Goal: Information Seeking & Learning: Learn about a topic

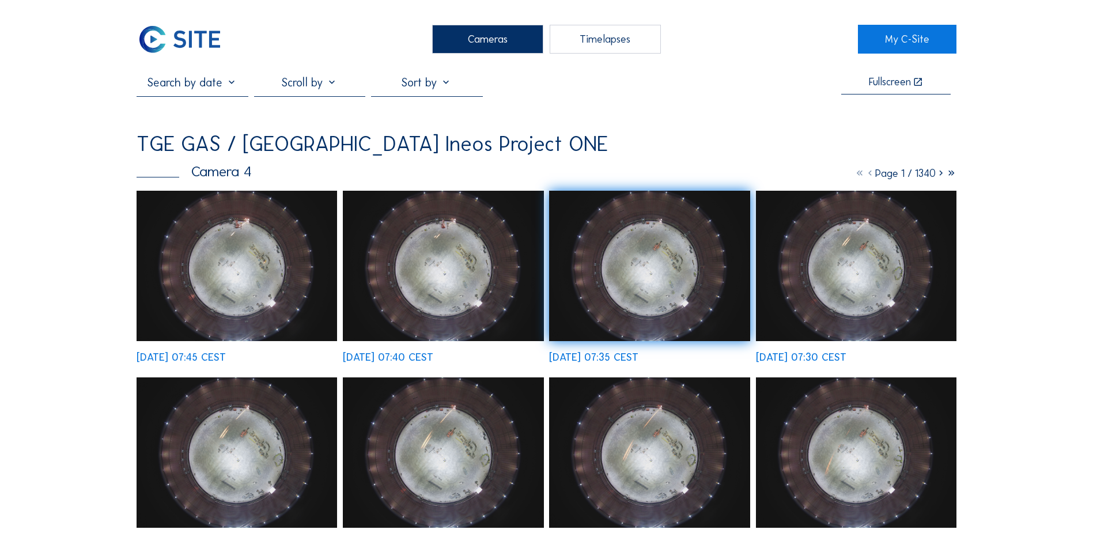
click at [495, 38] on div "Cameras" at bounding box center [487, 39] width 111 height 29
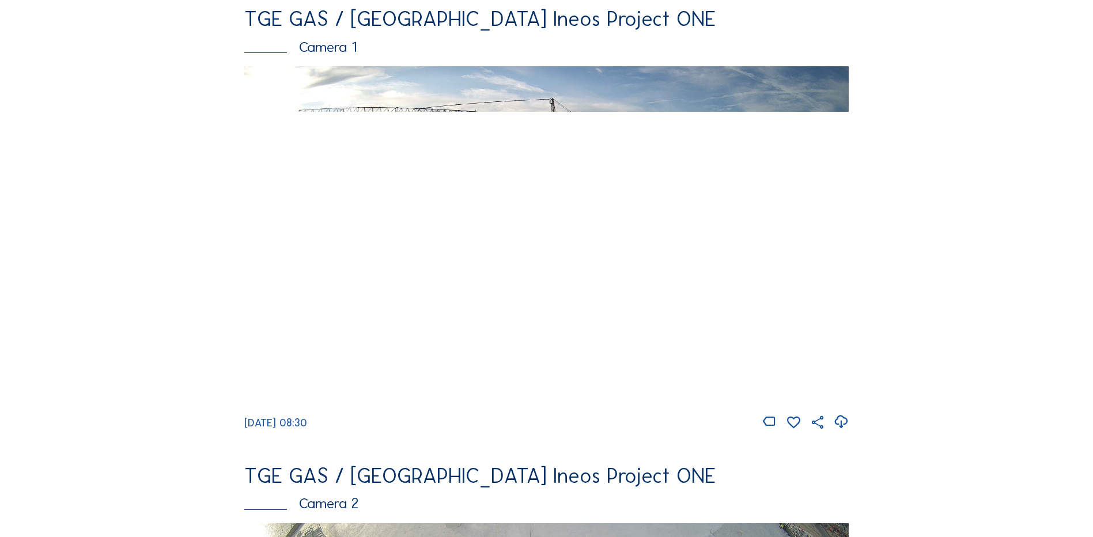
scroll to position [115, 0]
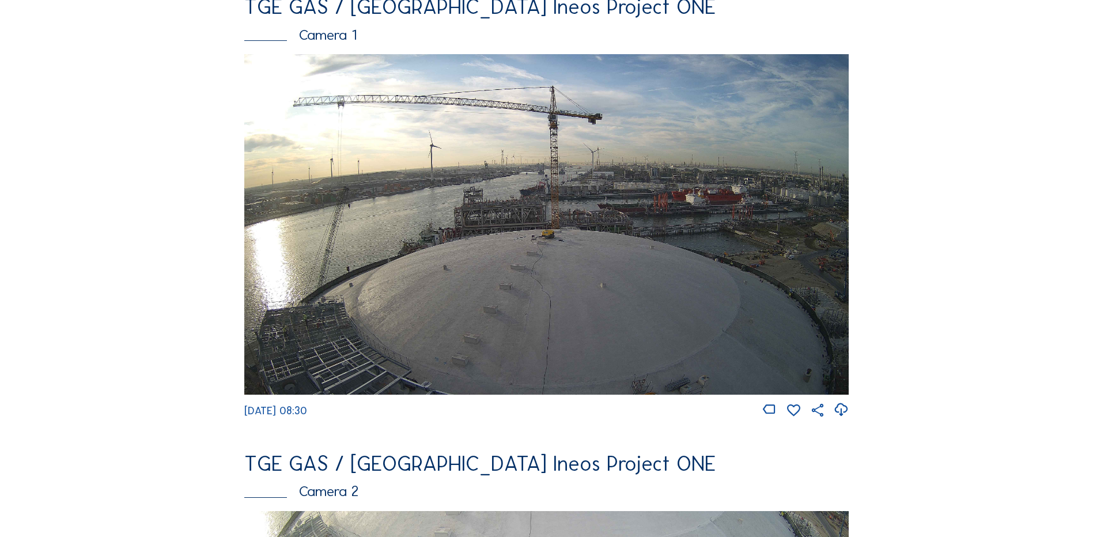
click at [513, 226] on img at bounding box center [546, 224] width 604 height 340
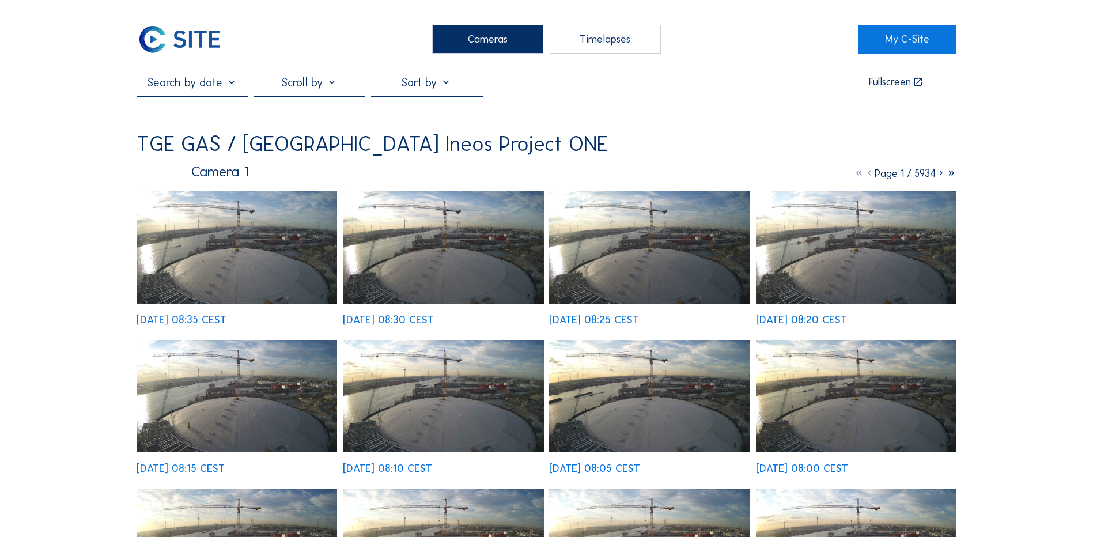
click at [474, 42] on div "Cameras" at bounding box center [487, 39] width 111 height 29
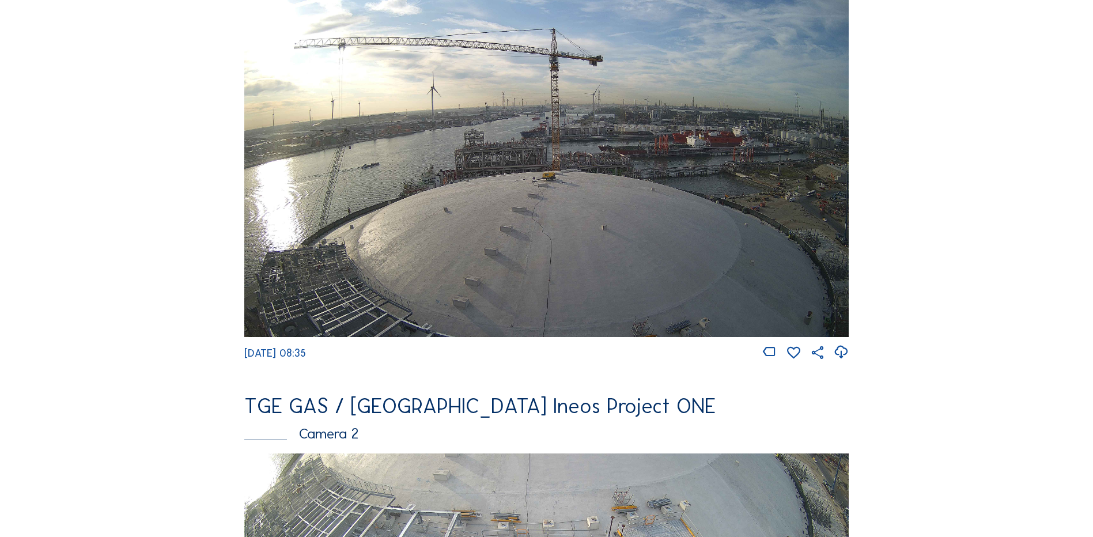
scroll to position [519, 0]
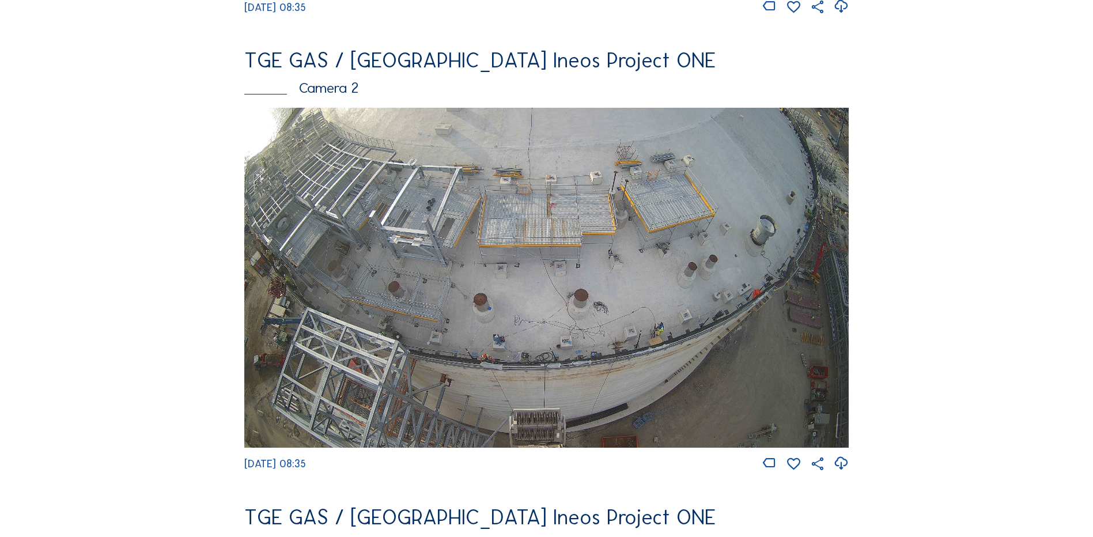
click at [497, 241] on img at bounding box center [546, 278] width 604 height 340
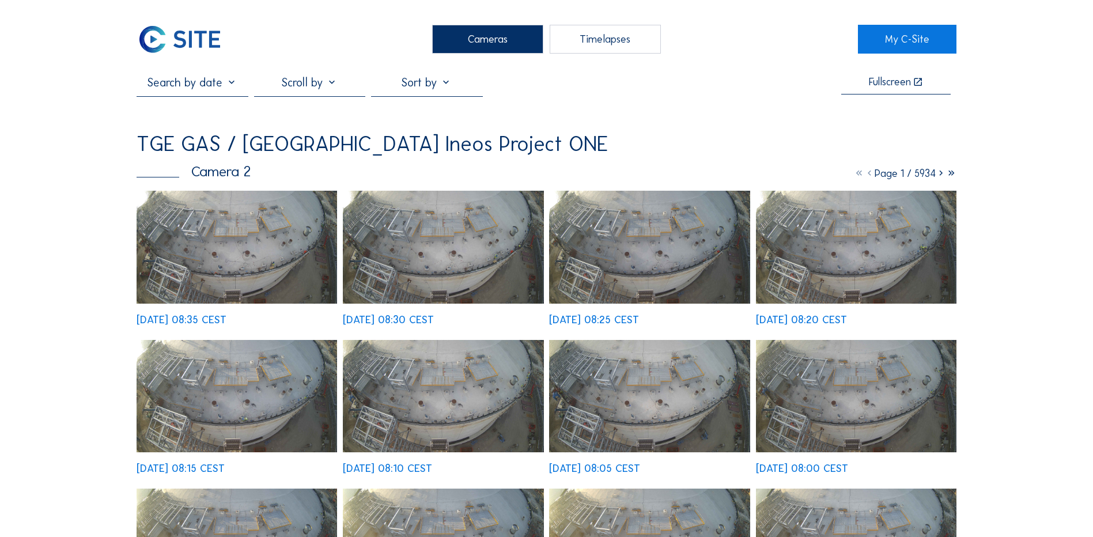
click at [196, 268] on img at bounding box center [237, 247] width 201 height 113
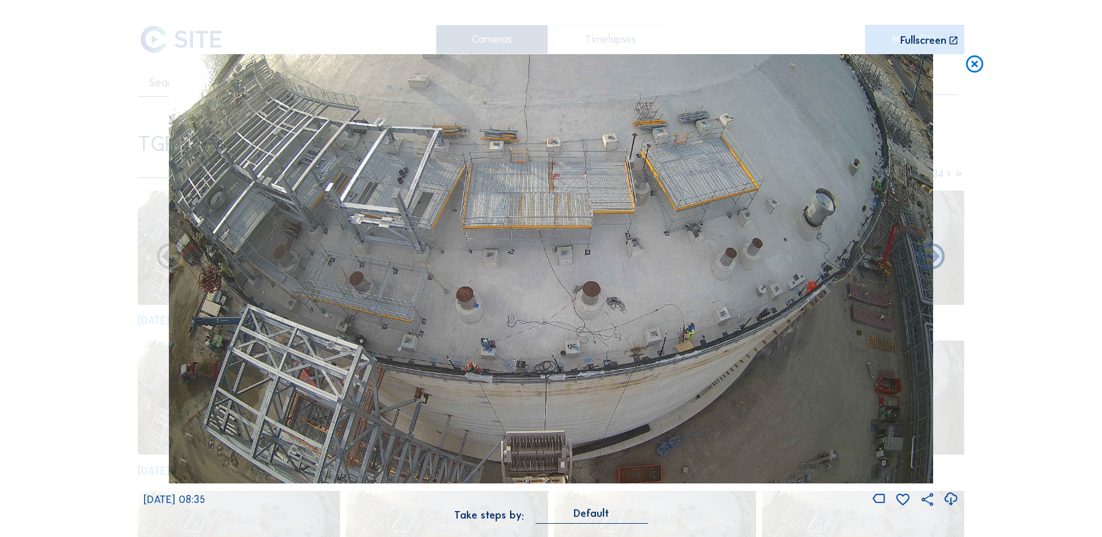
click at [951, 500] on icon at bounding box center [951, 499] width 16 height 19
click at [63, 354] on div "Scroll to travel through time | Press 'Alt' Button + Scroll to Zoom | Click and…" at bounding box center [551, 268] width 1102 height 537
click at [976, 64] on icon at bounding box center [974, 64] width 21 height 21
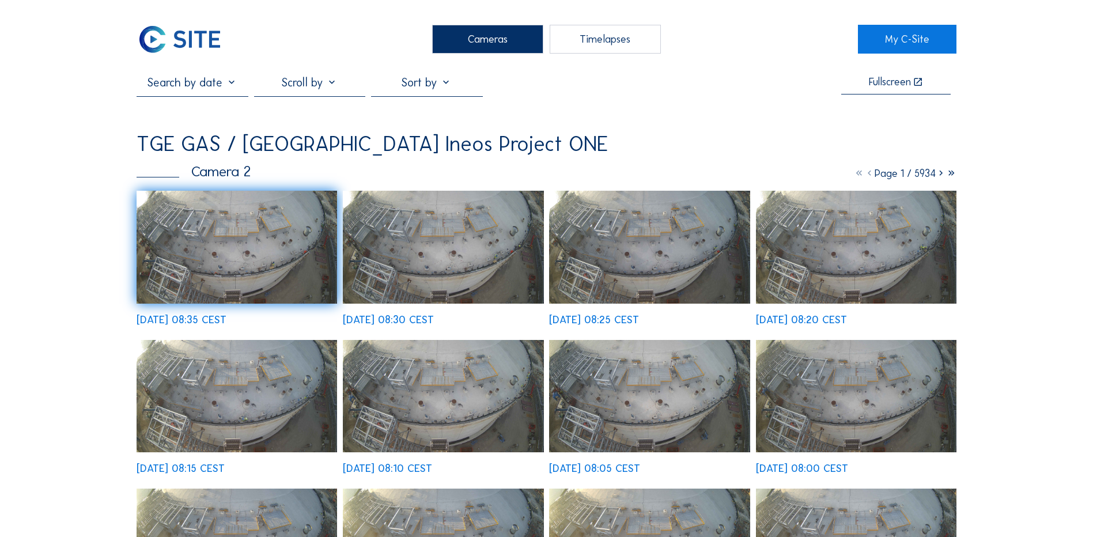
click at [485, 44] on div "Cameras" at bounding box center [487, 39] width 111 height 29
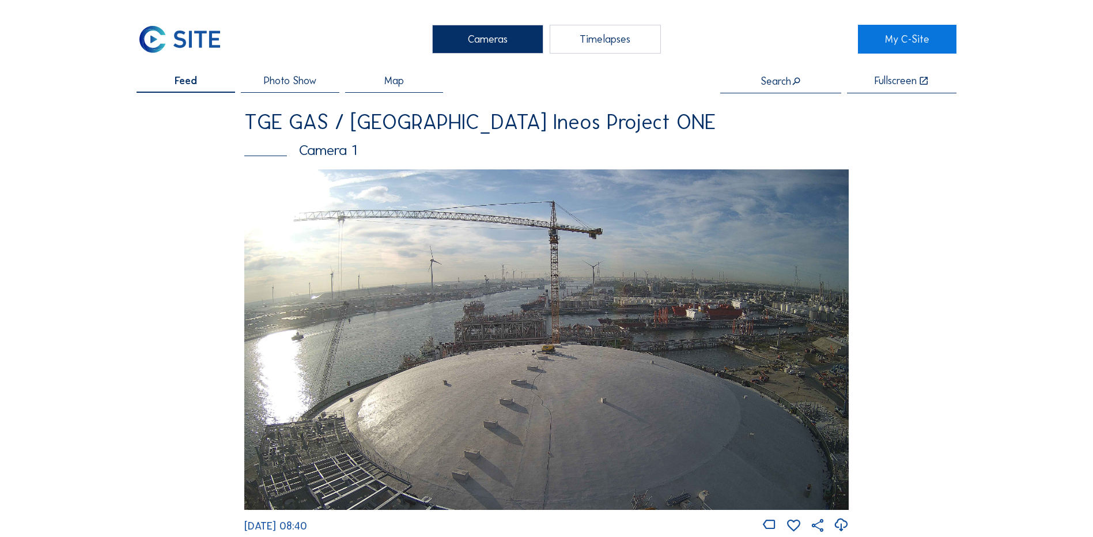
click at [517, 325] on img at bounding box center [546, 339] width 604 height 340
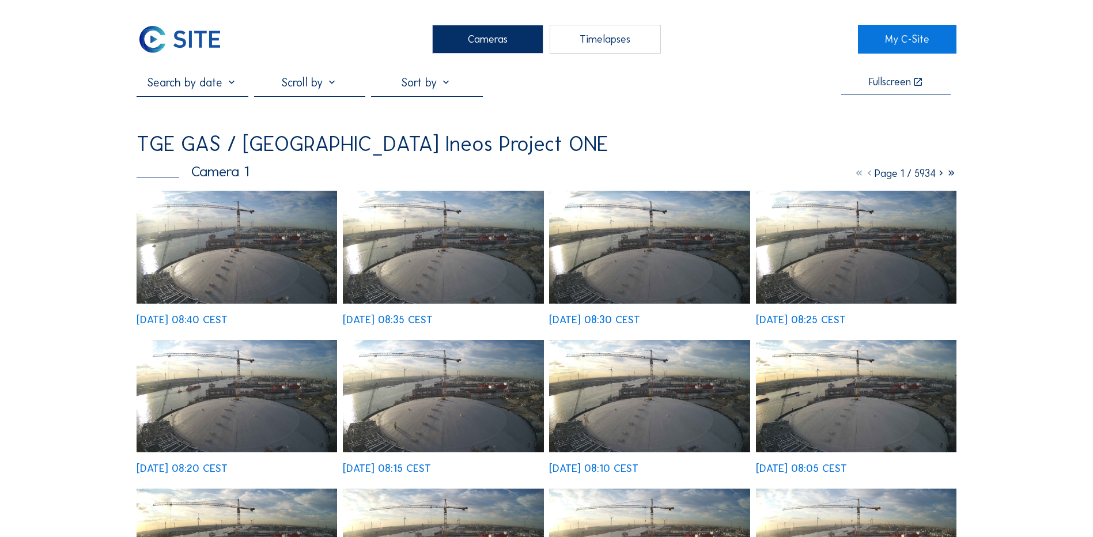
click at [478, 41] on div "Cameras" at bounding box center [487, 39] width 111 height 29
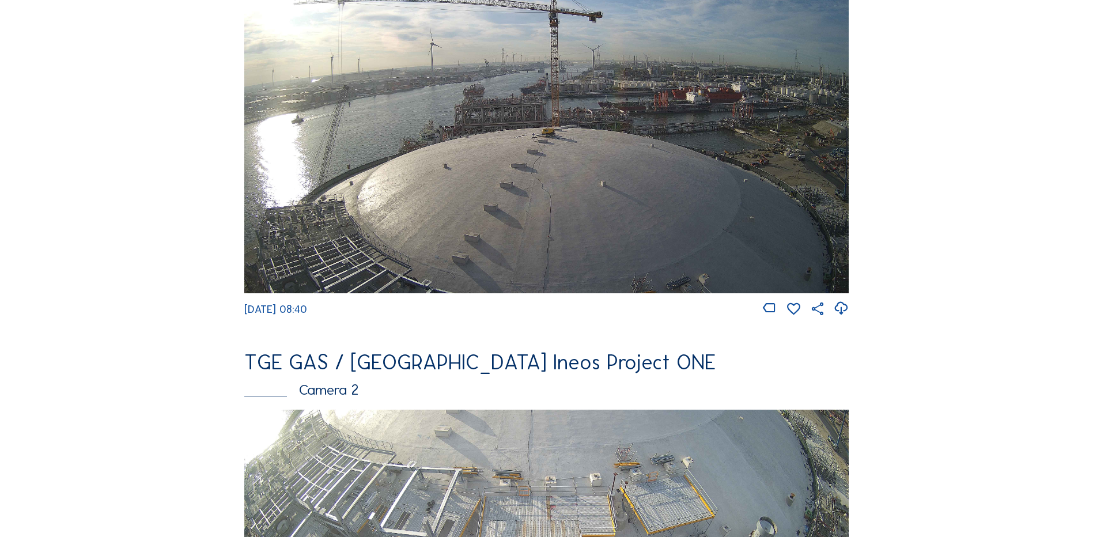
scroll to position [346, 0]
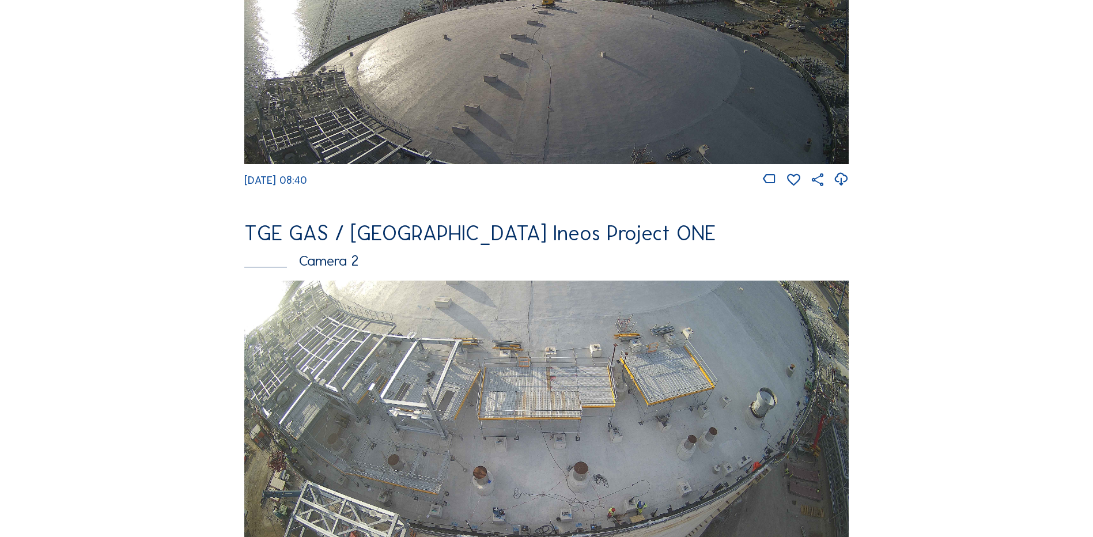
click at [463, 373] on img at bounding box center [546, 451] width 604 height 340
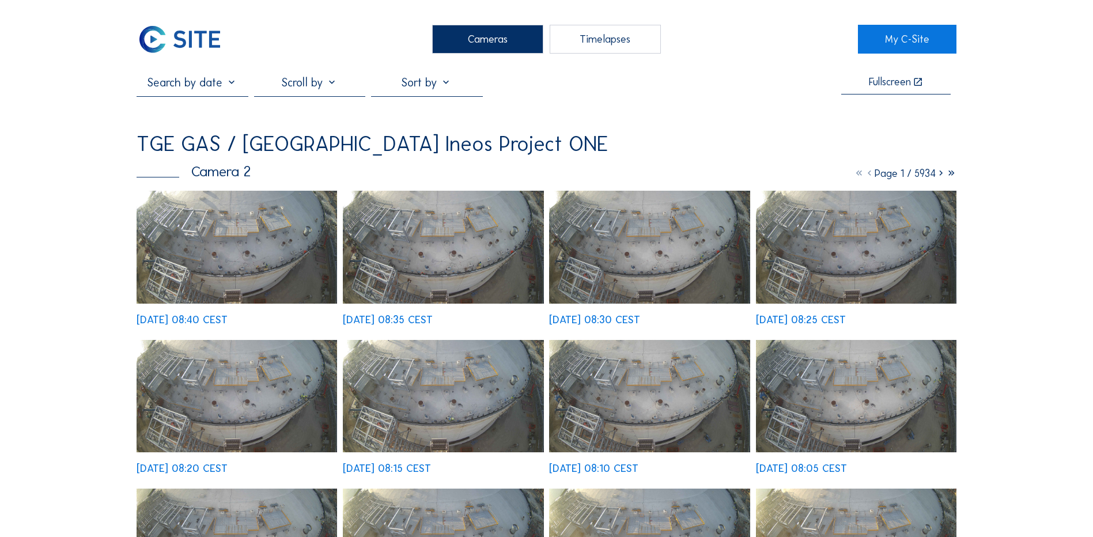
click at [217, 230] on img at bounding box center [237, 247] width 201 height 113
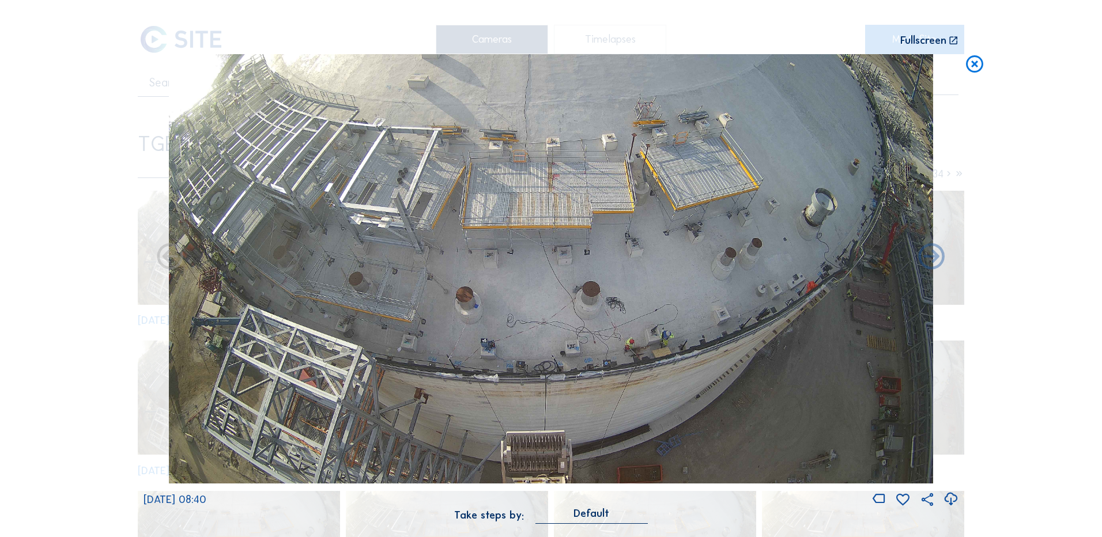
click at [952, 497] on icon at bounding box center [951, 499] width 16 height 19
drag, startPoint x: 116, startPoint y: 268, endPoint x: 172, endPoint y: 253, distance: 58.4
click at [116, 268] on div "Scroll to travel through time | Press 'Alt' Button + Scroll to Zoom | Click and…" at bounding box center [551, 268] width 1102 height 537
click at [973, 61] on icon at bounding box center [974, 64] width 21 height 21
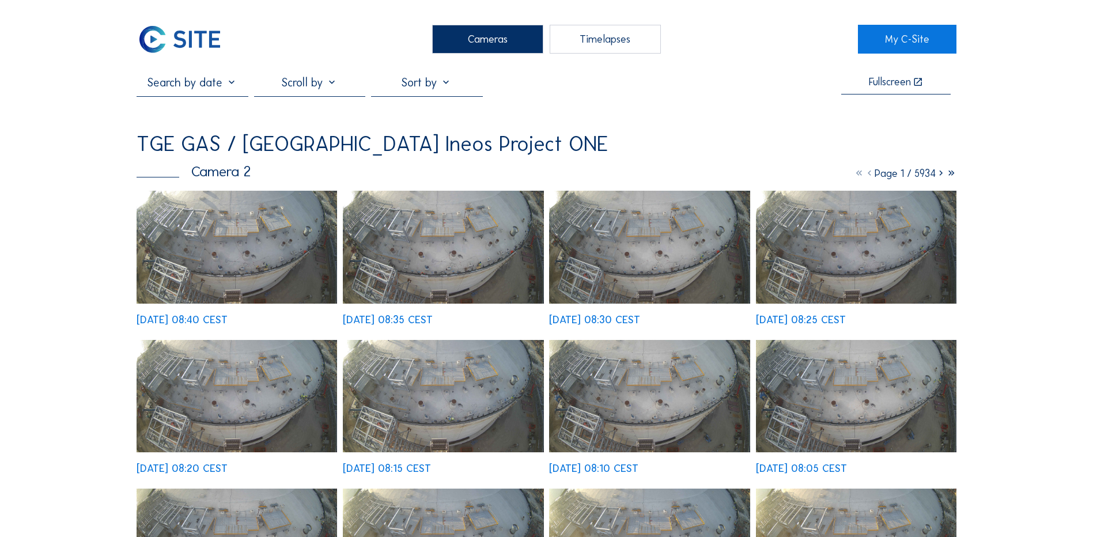
click at [477, 36] on div "Cameras" at bounding box center [487, 39] width 111 height 29
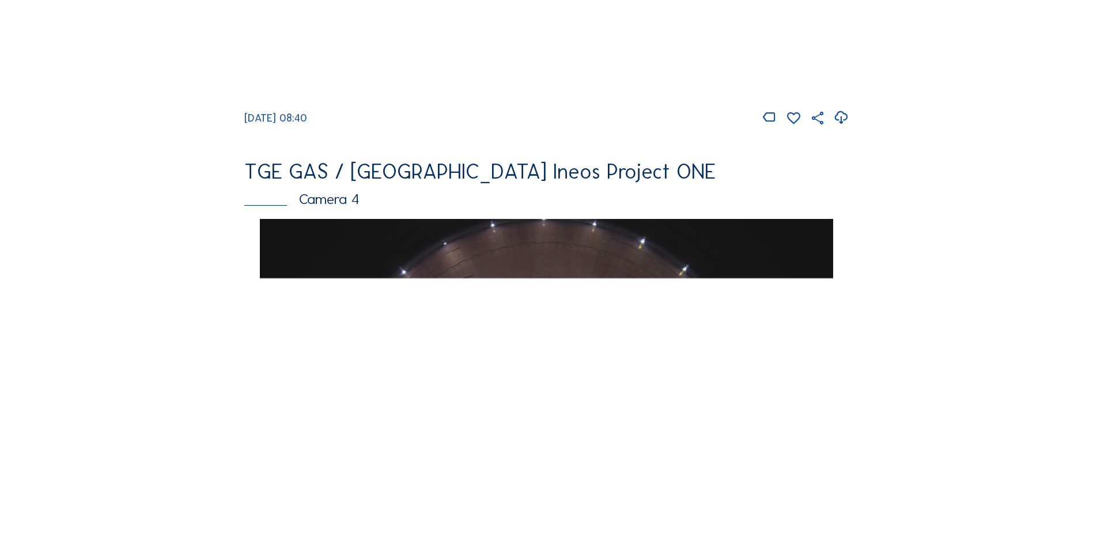
scroll to position [519, 0]
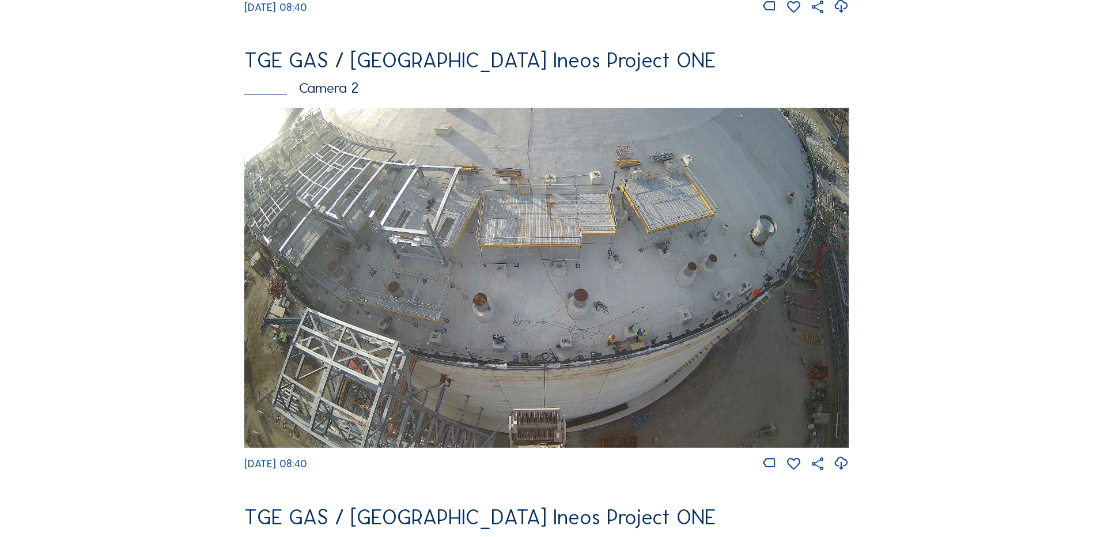
click at [481, 229] on img at bounding box center [546, 278] width 604 height 340
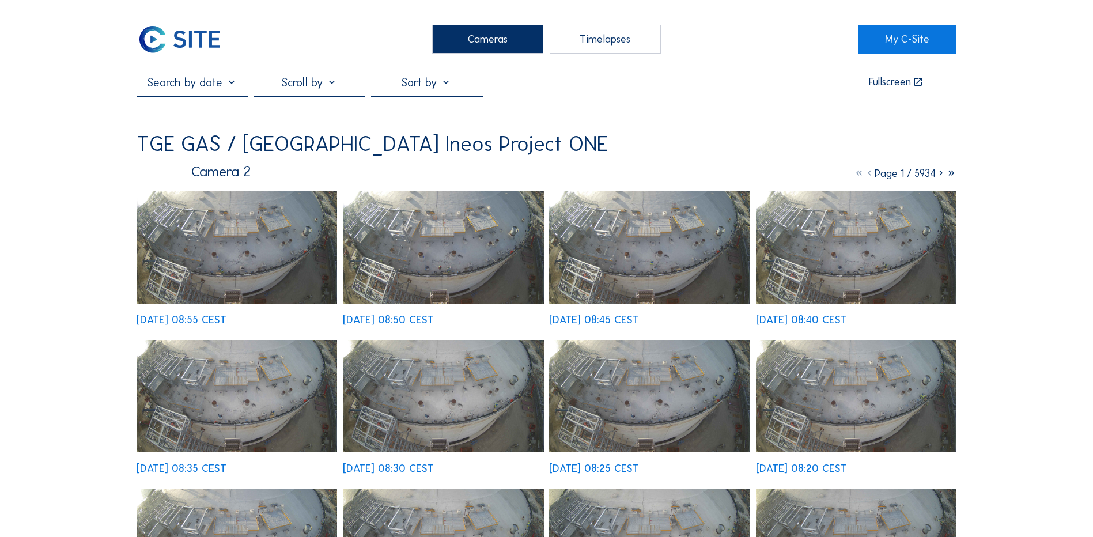
click at [260, 241] on img at bounding box center [237, 247] width 201 height 113
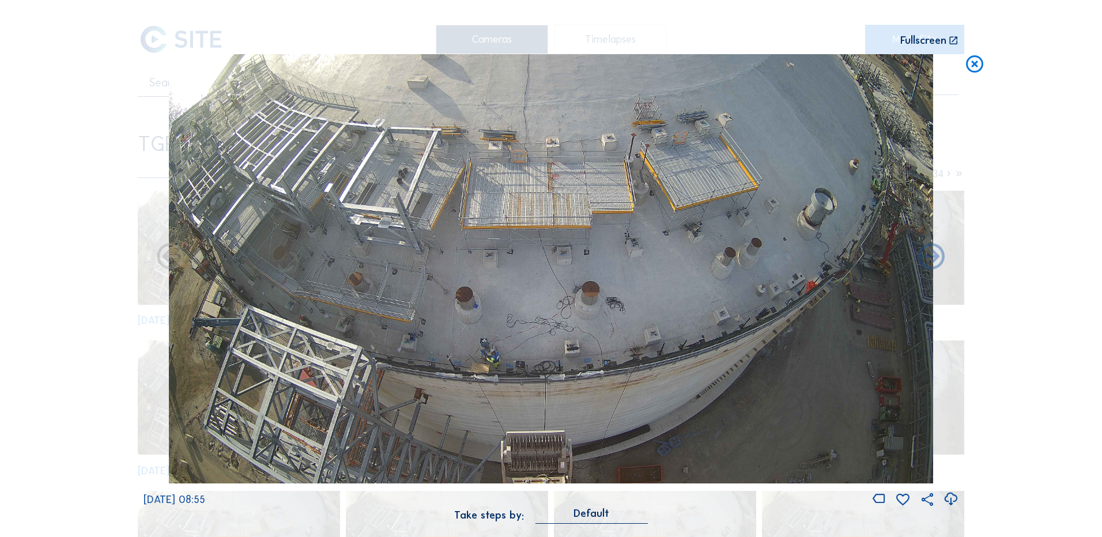
click at [951, 500] on icon at bounding box center [951, 499] width 16 height 19
click at [52, 275] on div "Scroll to travel through time | Press 'Alt' Button + Scroll to Zoom | Click and…" at bounding box center [551, 268] width 1102 height 537
click at [974, 64] on icon at bounding box center [974, 64] width 21 height 21
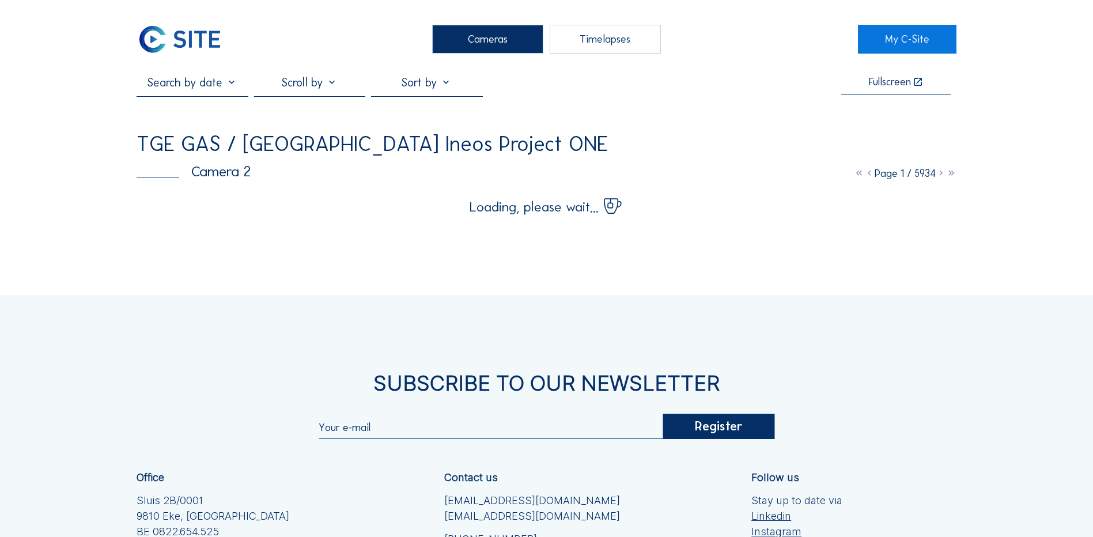
click at [514, 37] on div "Cameras" at bounding box center [487, 39] width 111 height 29
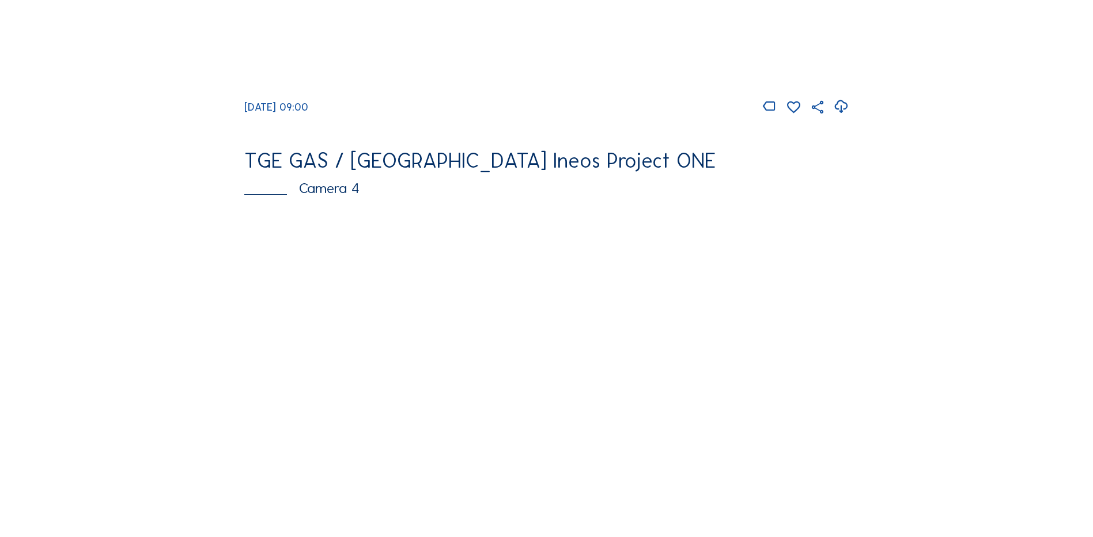
scroll to position [1095, 0]
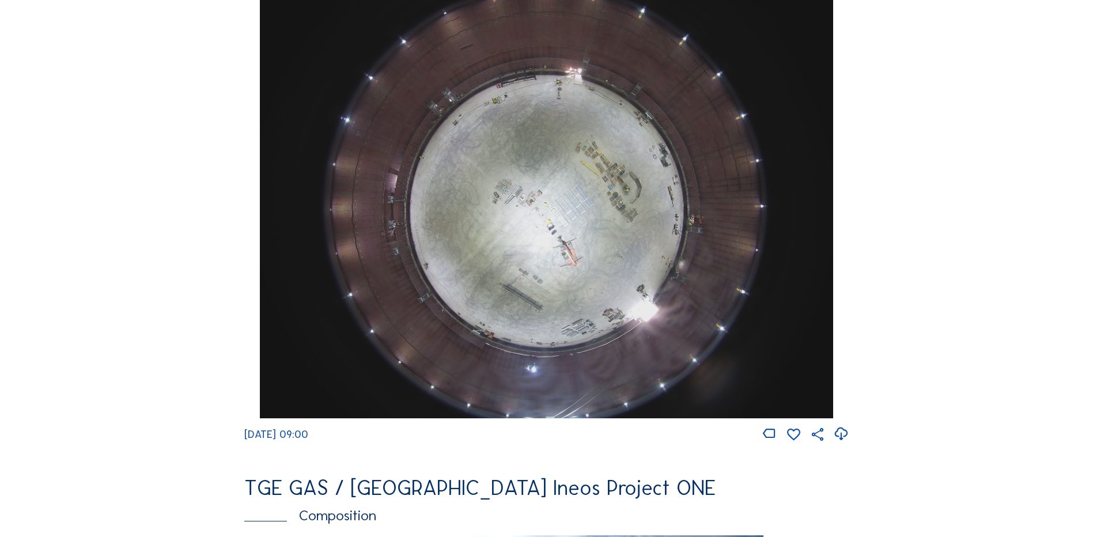
click at [555, 188] on img at bounding box center [546, 203] width 573 height 430
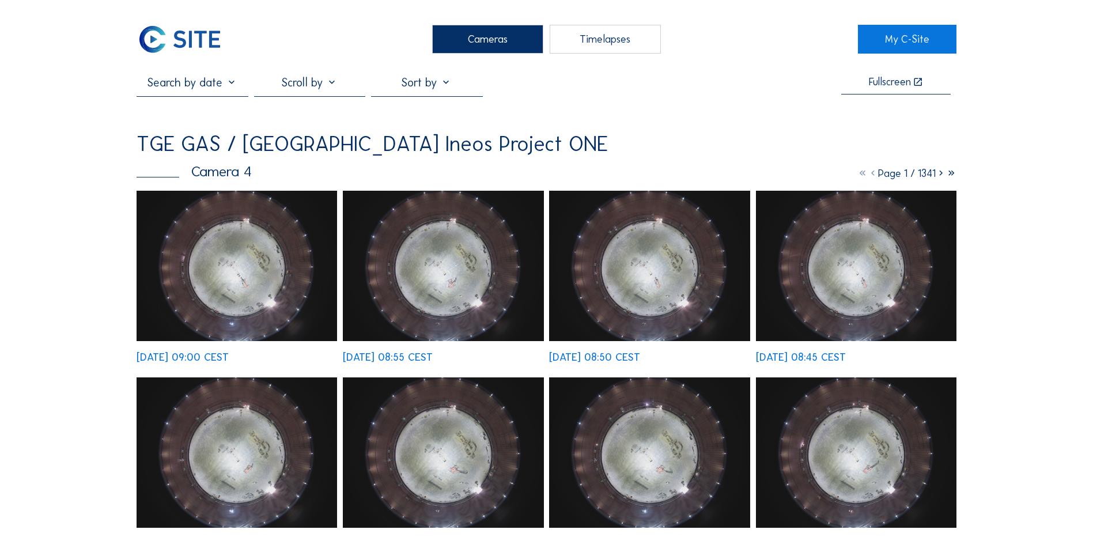
click at [249, 257] on img at bounding box center [237, 266] width 201 height 150
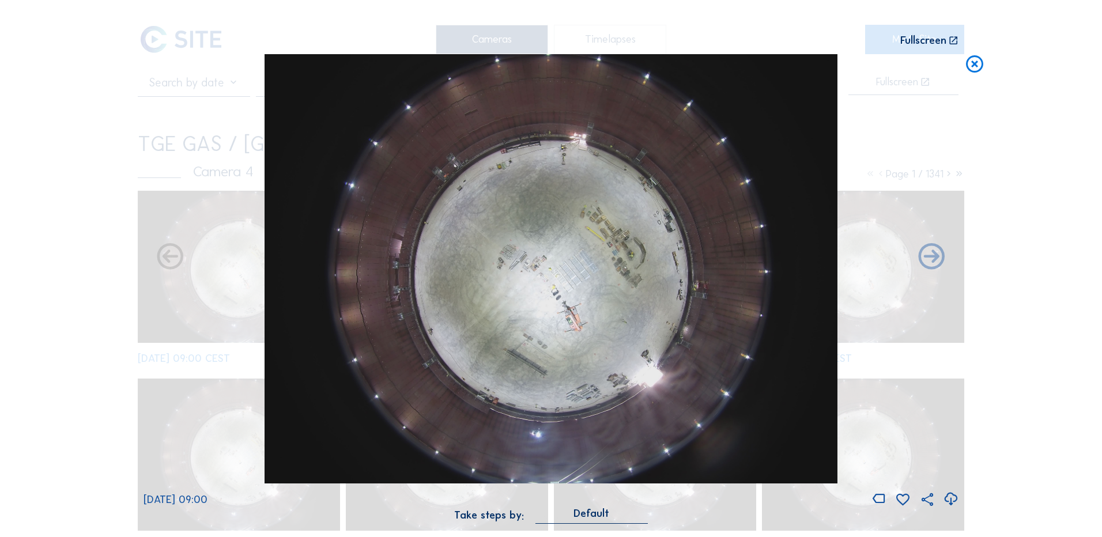
click at [954, 499] on icon at bounding box center [951, 499] width 16 height 19
drag, startPoint x: 598, startPoint y: 26, endPoint x: 592, endPoint y: 31, distance: 7.3
click at [598, 26] on div "Scroll to travel through time | Press 'Alt' Button + Scroll to Zoom | Click and…" at bounding box center [550, 268] width 815 height 536
click at [977, 64] on icon at bounding box center [974, 64] width 21 height 21
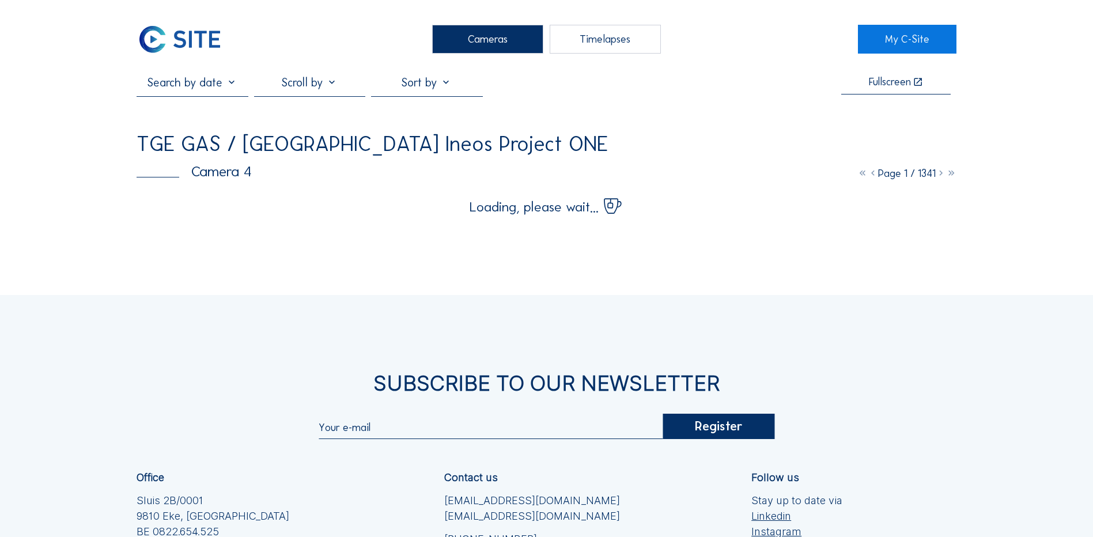
click at [498, 36] on div "Cameras" at bounding box center [487, 39] width 111 height 29
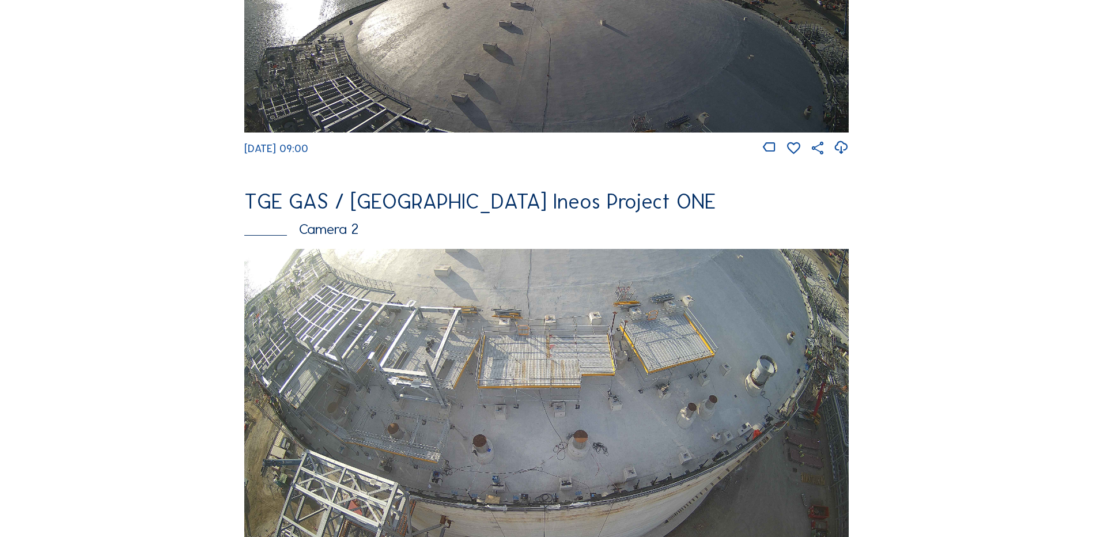
scroll to position [403, 0]
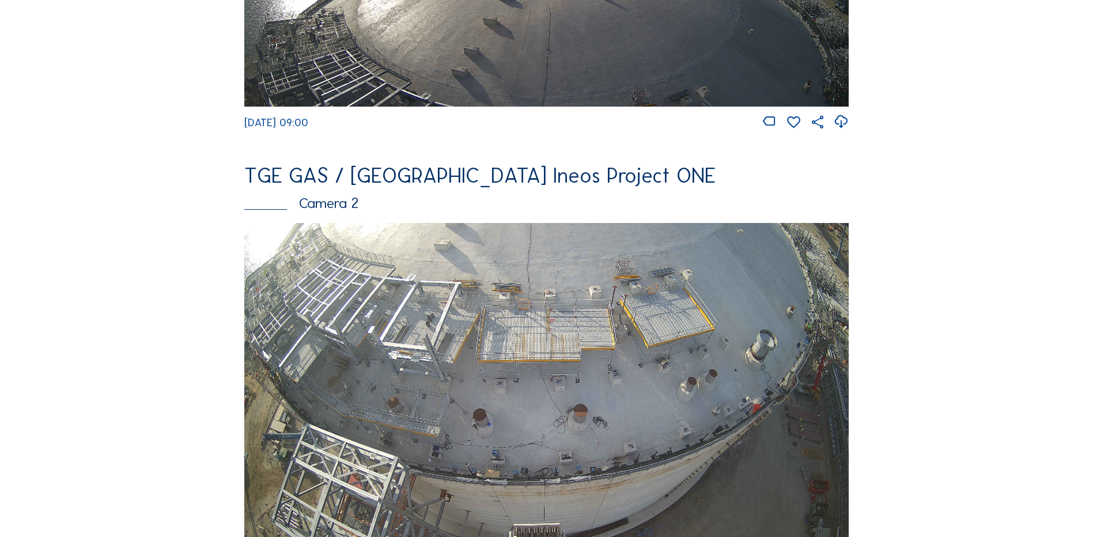
click at [516, 343] on img at bounding box center [546, 393] width 604 height 340
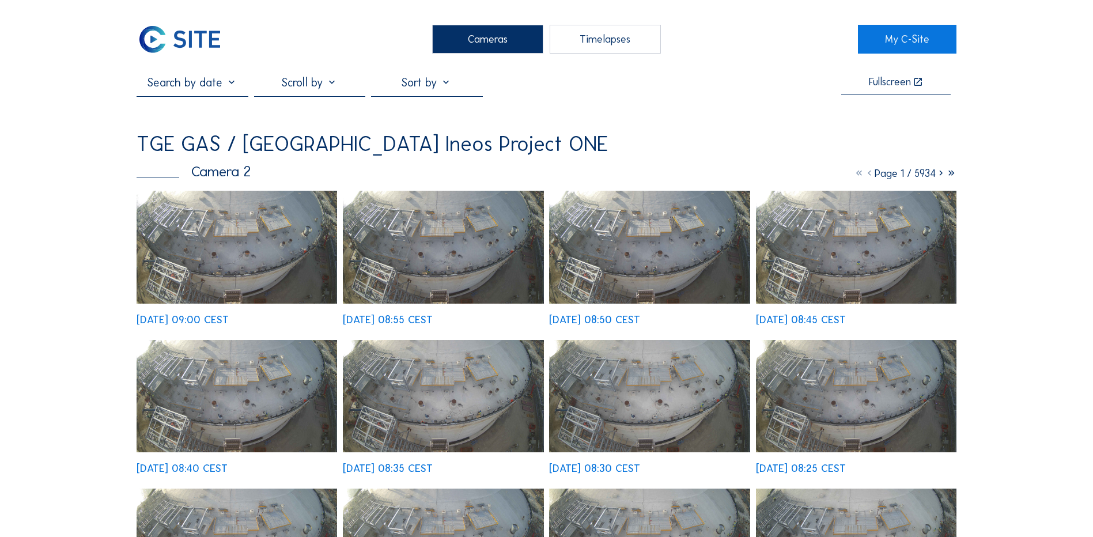
click at [256, 253] on img at bounding box center [237, 247] width 201 height 113
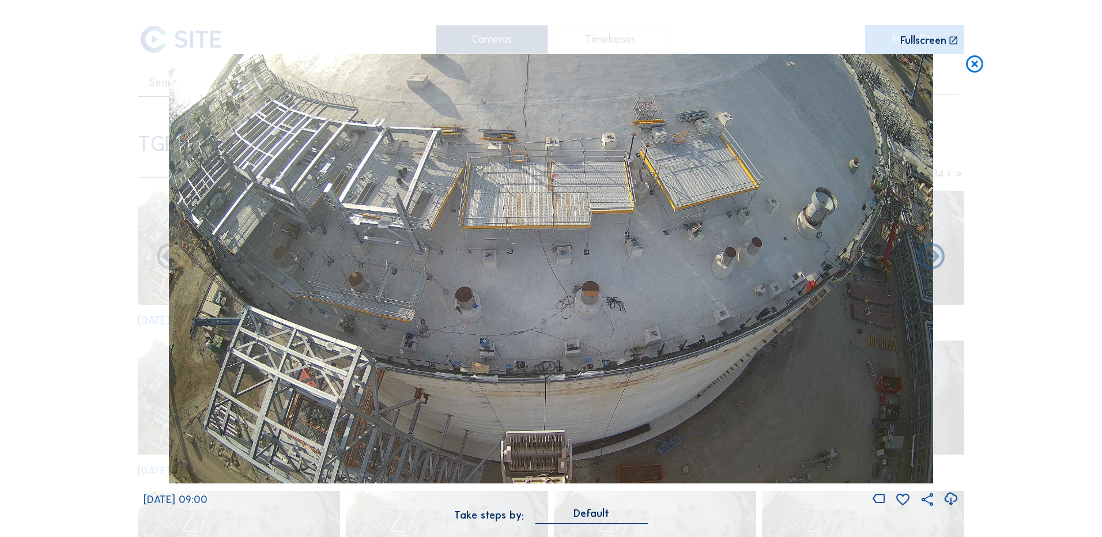
click at [952, 499] on icon at bounding box center [951, 499] width 16 height 19
drag, startPoint x: 71, startPoint y: 338, endPoint x: 81, endPoint y: 332, distance: 10.6
click at [71, 338] on div "Scroll to travel through time | Press 'Alt' Button + Scroll to Zoom | Click and…" at bounding box center [551, 268] width 1102 height 537
click at [975, 65] on icon at bounding box center [974, 64] width 21 height 21
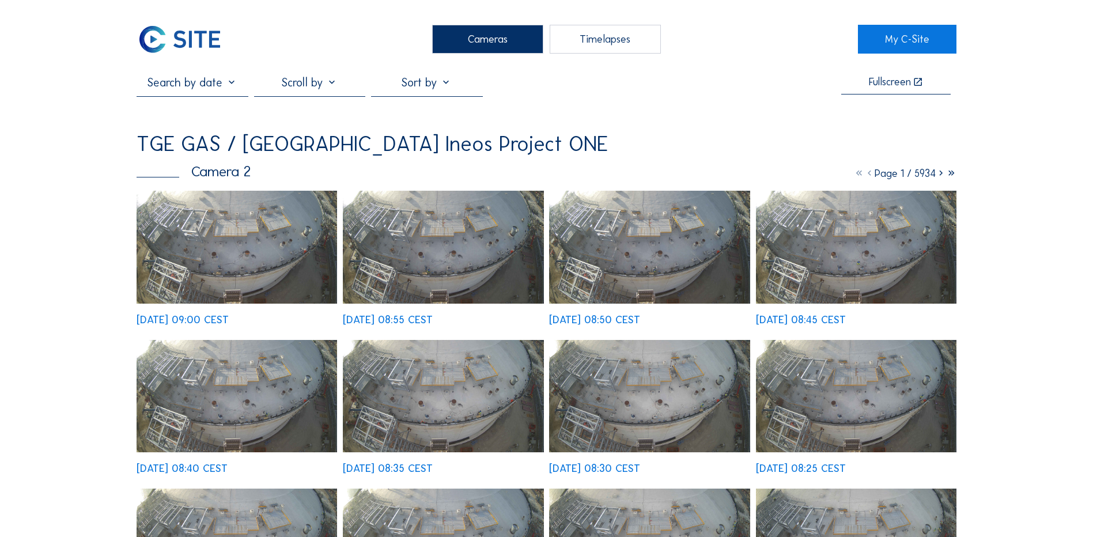
click at [485, 37] on div "Cameras" at bounding box center [487, 39] width 111 height 29
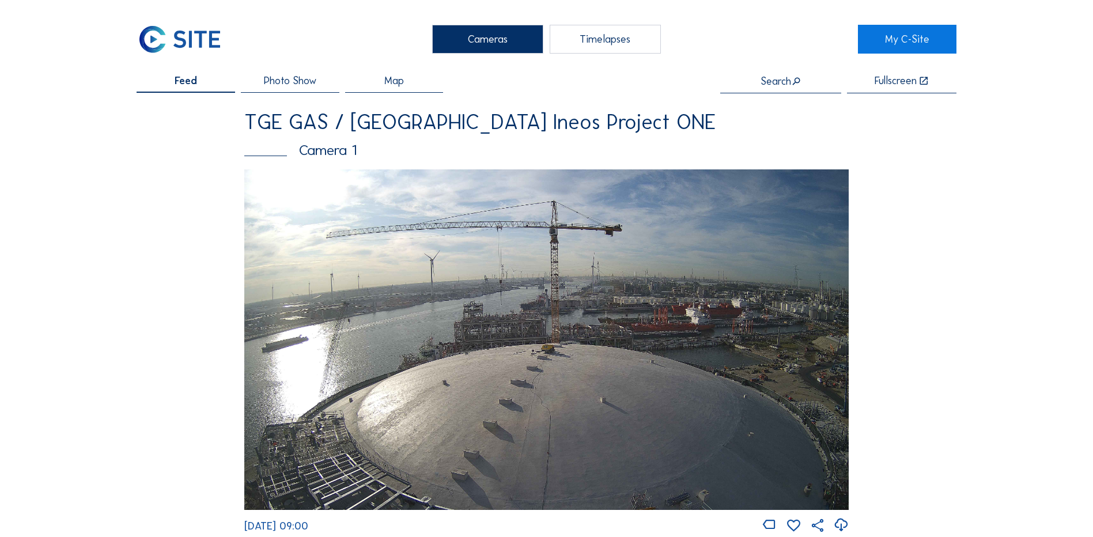
click at [483, 46] on div "Cameras" at bounding box center [487, 39] width 111 height 29
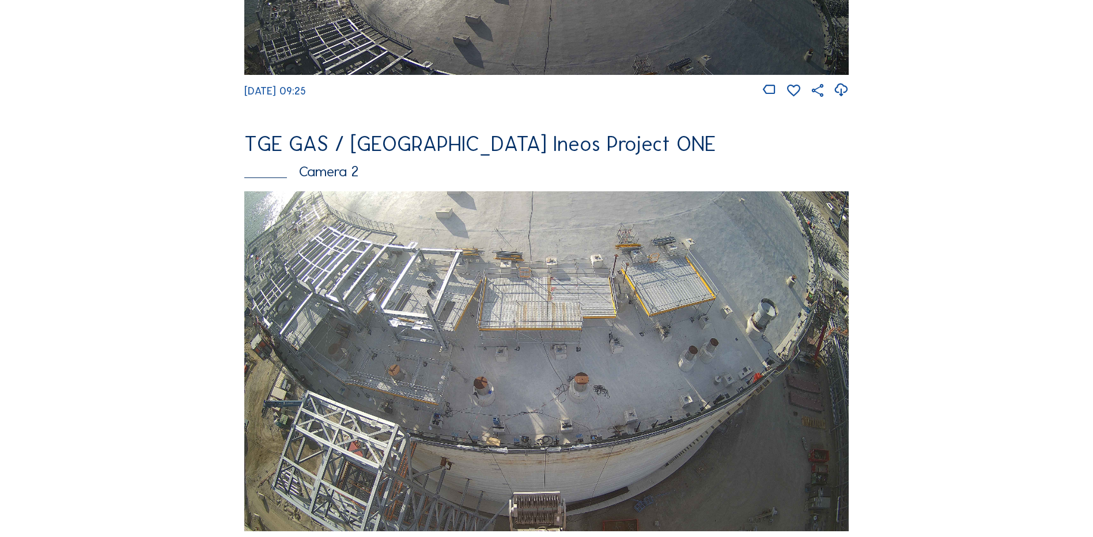
scroll to position [461, 0]
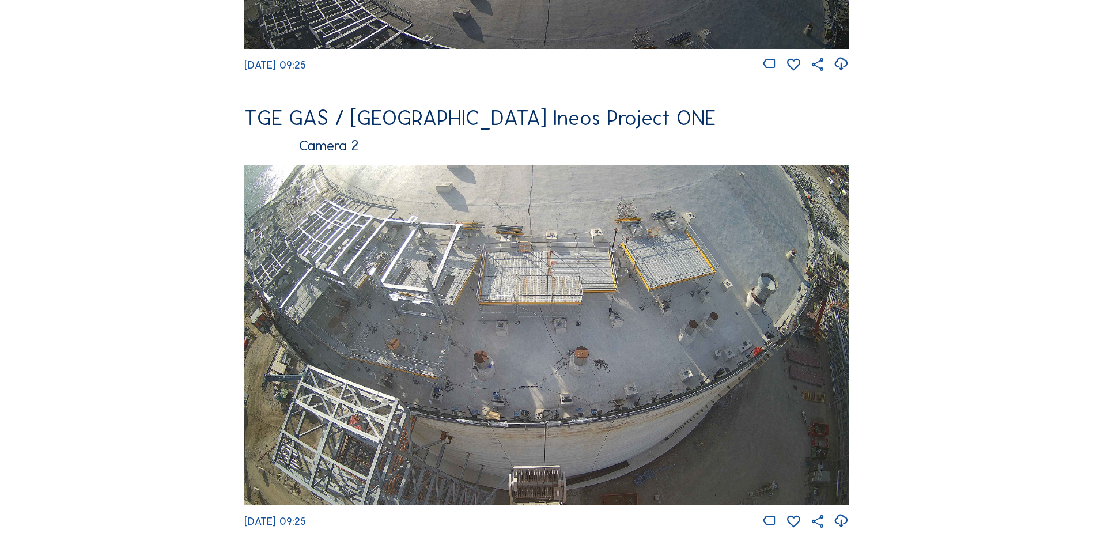
click at [475, 254] on img at bounding box center [546, 335] width 604 height 340
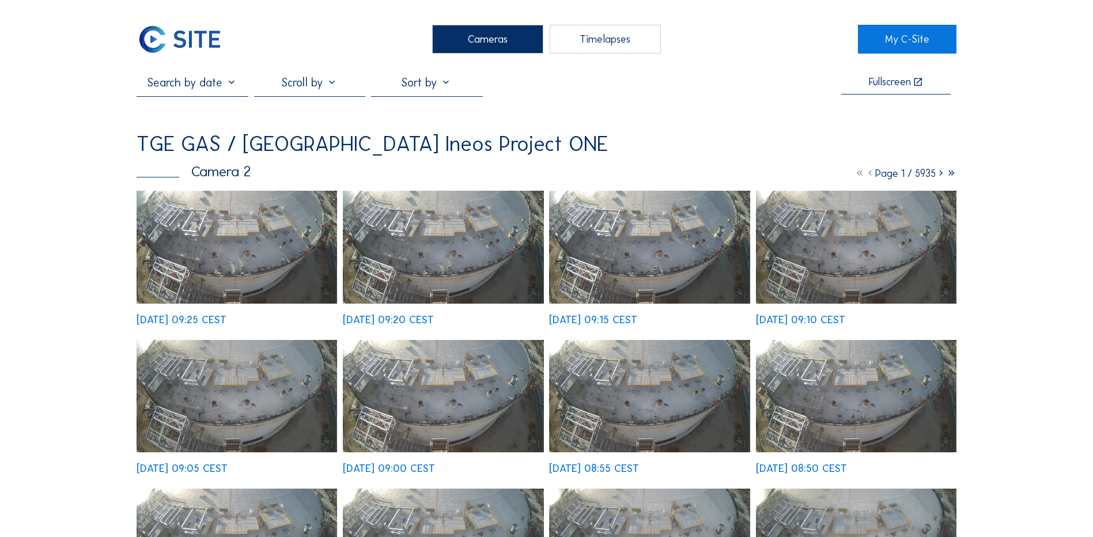
click at [255, 249] on img at bounding box center [237, 247] width 201 height 113
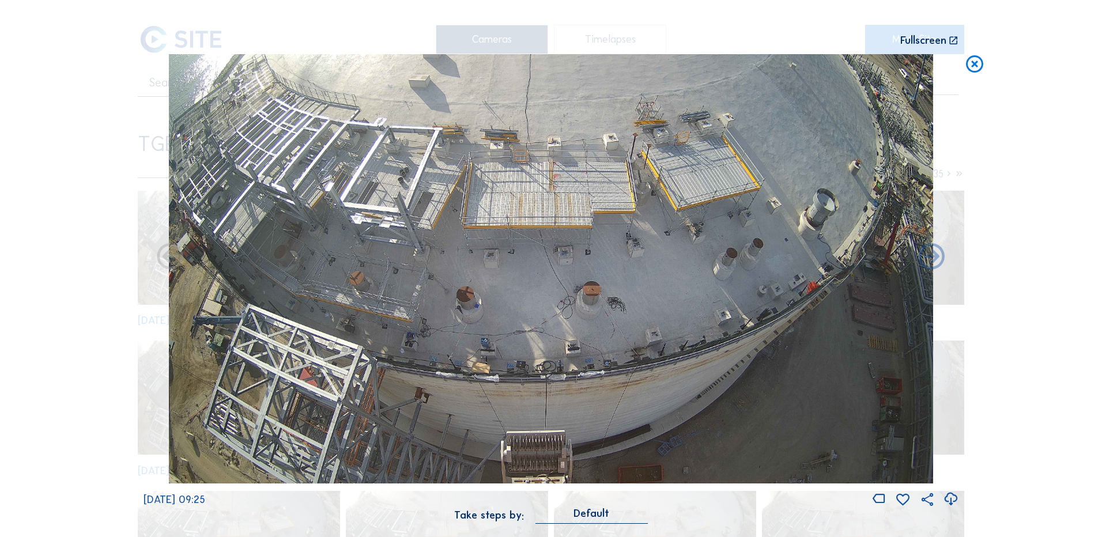
click at [950, 501] on icon at bounding box center [951, 499] width 16 height 19
drag, startPoint x: 54, startPoint y: 230, endPoint x: 172, endPoint y: 212, distance: 119.5
click at [56, 232] on div "Scroll to travel through time | Press 'Alt' Button + Scroll to Zoom | Click and…" at bounding box center [551, 268] width 1102 height 537
click at [971, 68] on icon at bounding box center [974, 64] width 21 height 21
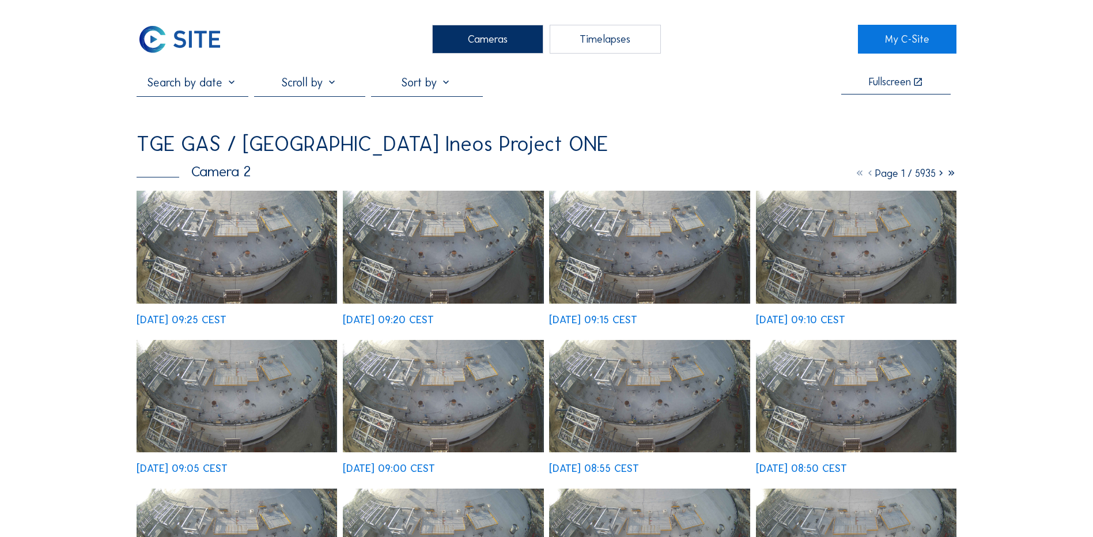
click at [492, 40] on div "Cameras" at bounding box center [487, 39] width 111 height 29
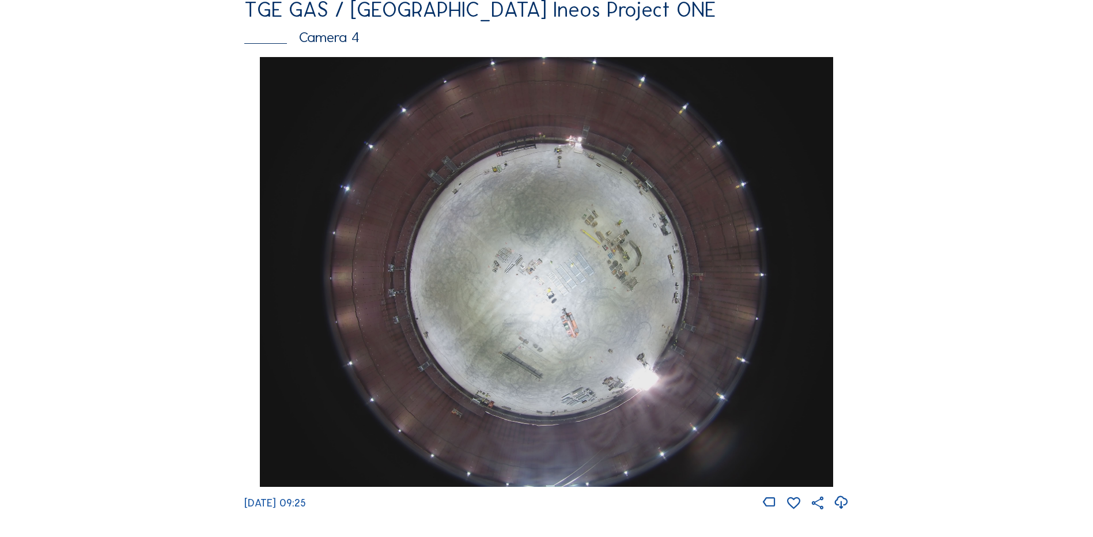
scroll to position [1037, 0]
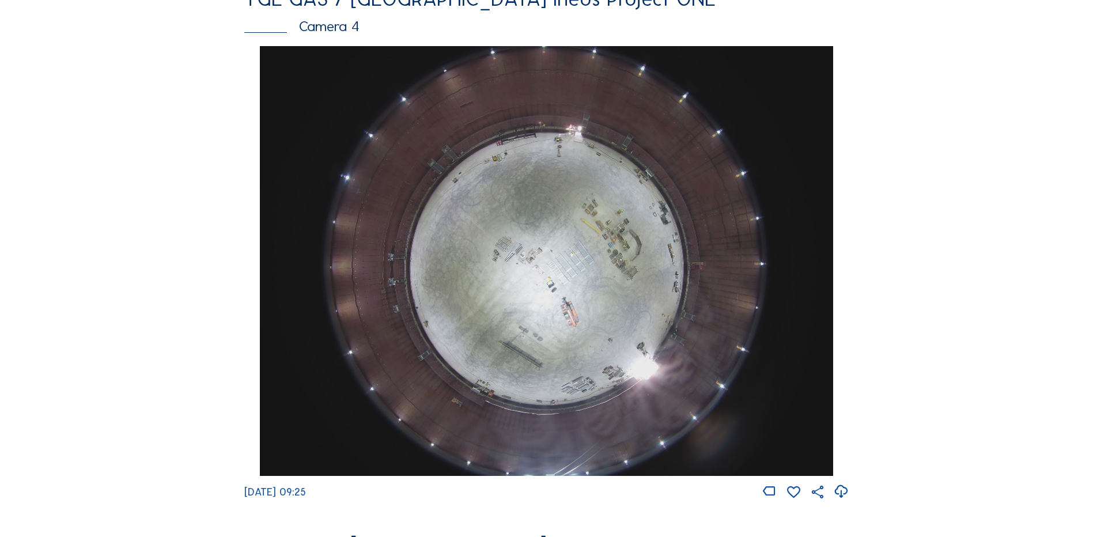
click at [509, 273] on img at bounding box center [546, 261] width 573 height 430
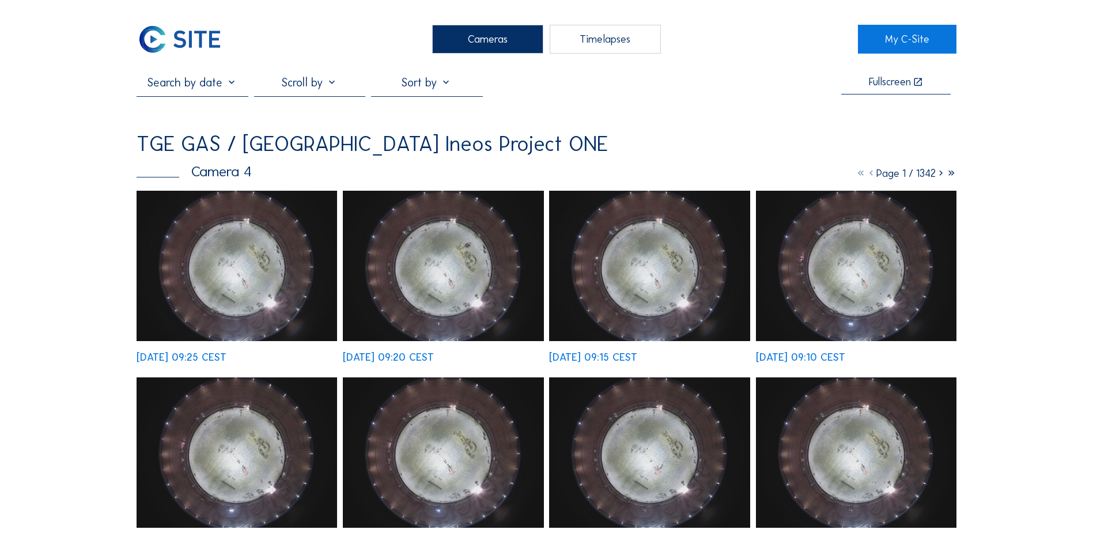
click at [224, 264] on img at bounding box center [237, 266] width 201 height 150
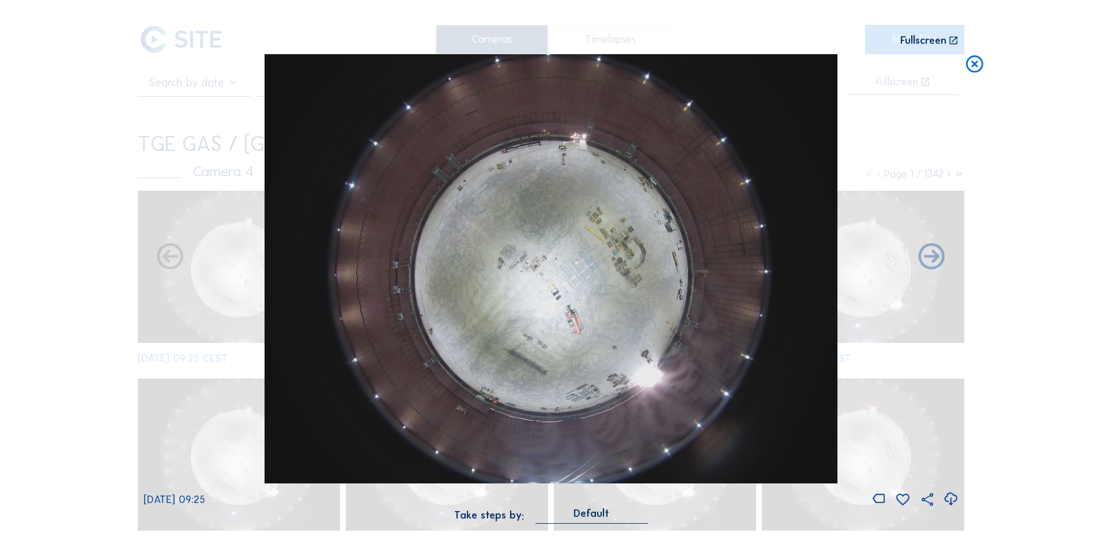
click at [952, 498] on icon at bounding box center [951, 499] width 16 height 19
drag, startPoint x: 73, startPoint y: 266, endPoint x: 111, endPoint y: 251, distance: 40.9
click at [73, 266] on div "Scroll to travel through time | Press 'Alt' Button + Scroll to Zoom | Click and…" at bounding box center [551, 268] width 1102 height 537
click at [974, 63] on icon at bounding box center [974, 64] width 21 height 21
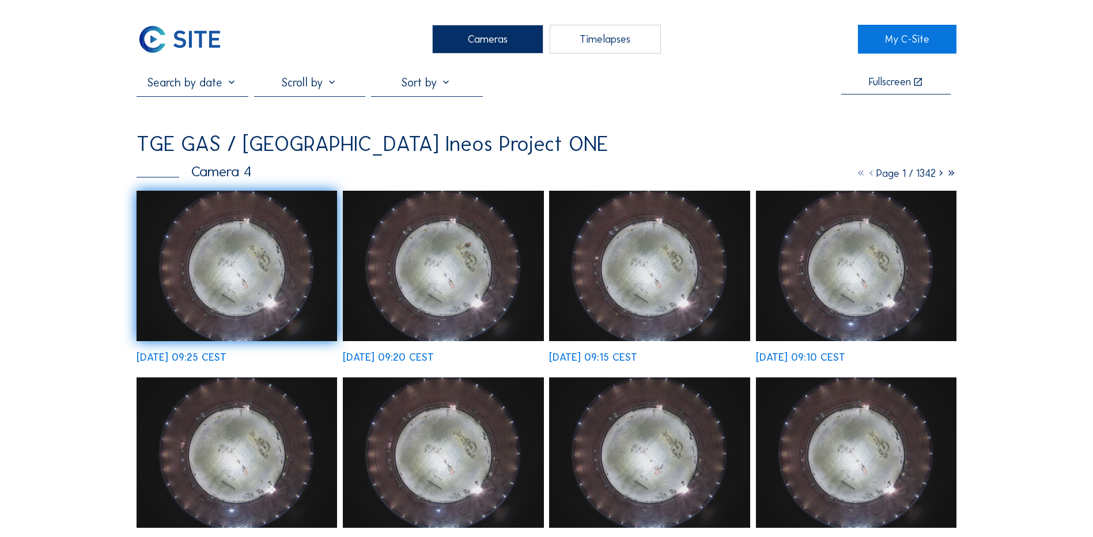
click at [493, 44] on div "Cameras" at bounding box center [487, 39] width 111 height 29
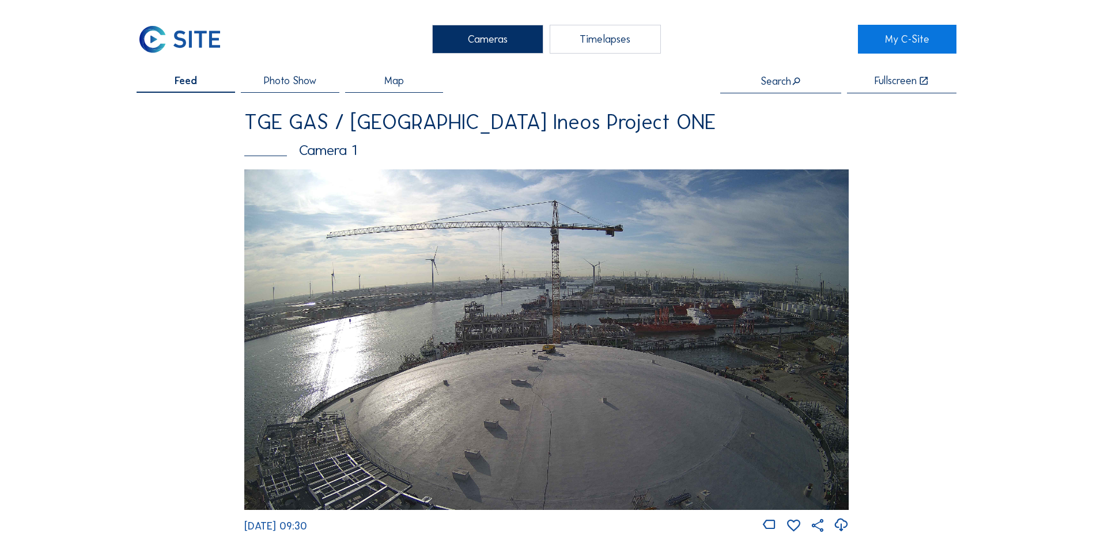
click at [496, 324] on img at bounding box center [546, 339] width 604 height 340
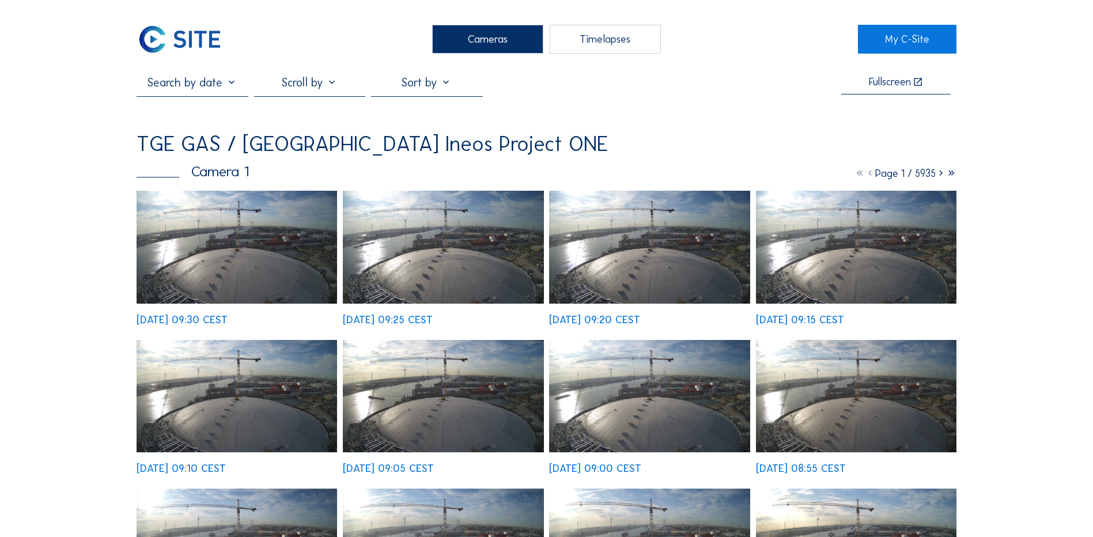
click at [256, 267] on img at bounding box center [237, 247] width 201 height 113
